Goal: Navigation & Orientation: Find specific page/section

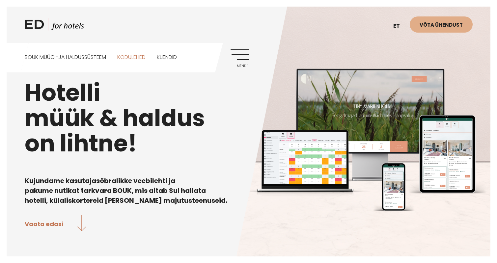
click at [142, 57] on link "Kodulehed" at bounding box center [131, 57] width 28 height 29
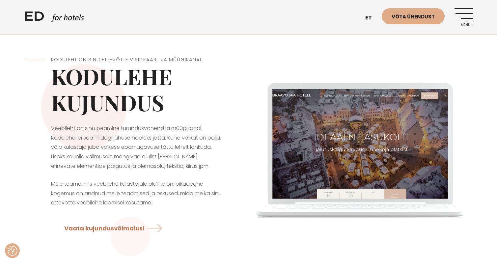
click at [464, 21] on link "Menüü" at bounding box center [464, 17] width 18 height 18
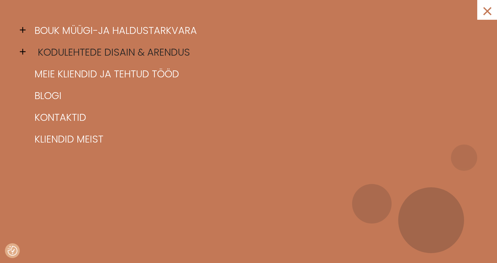
click at [74, 57] on link "Kodulehtede disain & arendus" at bounding box center [257, 52] width 448 height 22
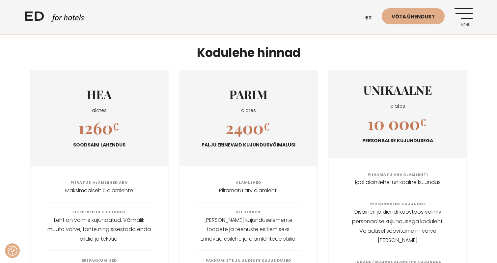
scroll to position [779, 0]
